Goal: Find contact information: Find contact information

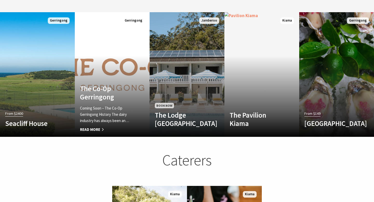
scroll to position [531, 0]
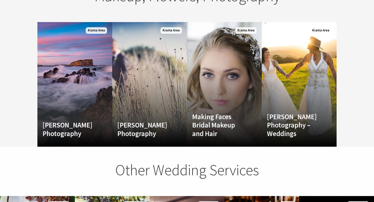
scroll to position [841, 0]
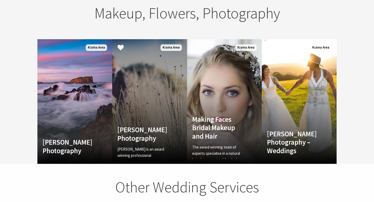
click at [154, 126] on h4 "[PERSON_NAME] Photography" at bounding box center [144, 134] width 53 height 17
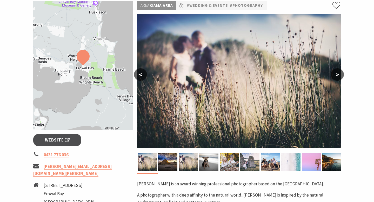
scroll to position [89, 0]
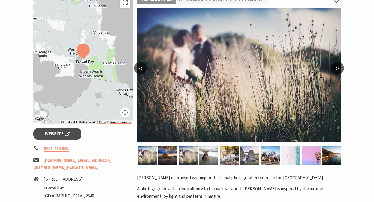
click at [338, 68] on button ">" at bounding box center [337, 68] width 13 height 12
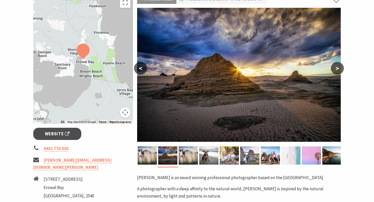
click at [338, 68] on button ">" at bounding box center [337, 68] width 13 height 12
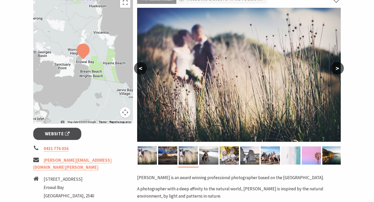
click at [338, 68] on button ">" at bounding box center [337, 68] width 13 height 12
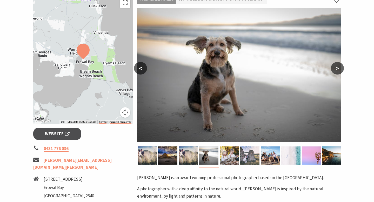
click at [338, 68] on button ">" at bounding box center [337, 68] width 13 height 12
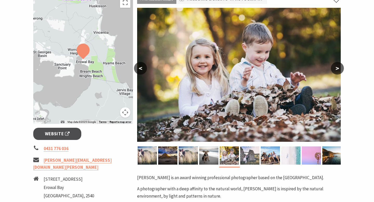
click at [338, 68] on button ">" at bounding box center [337, 68] width 13 height 12
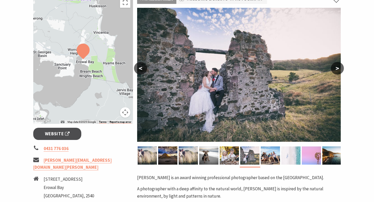
click at [338, 68] on button ">" at bounding box center [337, 68] width 13 height 12
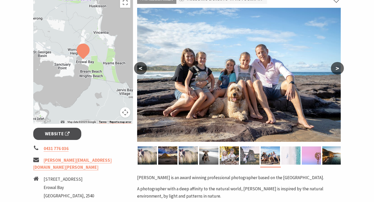
click at [338, 68] on button ">" at bounding box center [337, 68] width 13 height 12
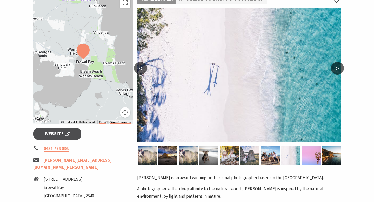
click at [338, 68] on button ">" at bounding box center [337, 68] width 13 height 12
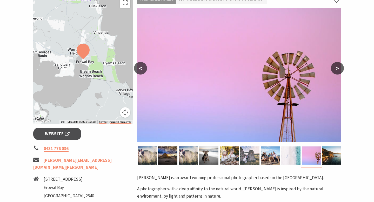
click at [338, 68] on button ">" at bounding box center [337, 68] width 13 height 12
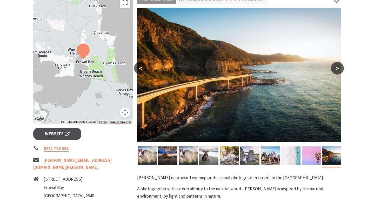
click at [338, 68] on button ">" at bounding box center [337, 68] width 13 height 12
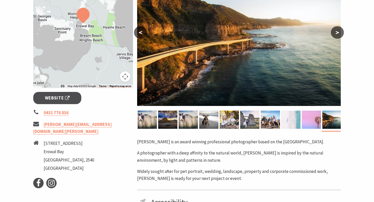
scroll to position [122, 0]
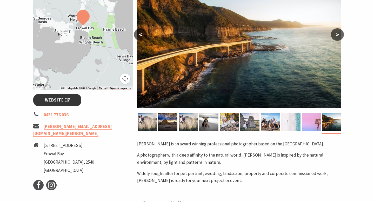
click at [50, 100] on span "Website" at bounding box center [57, 100] width 25 height 7
